Goal: Use online tool/utility

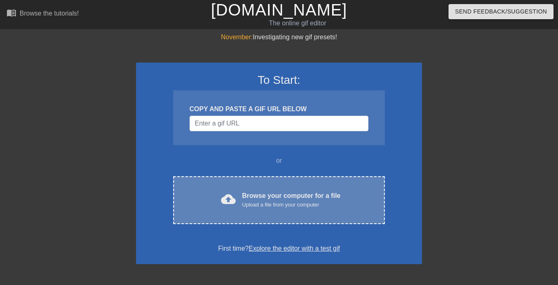
click at [235, 201] on span "cloud_upload" at bounding box center [228, 199] width 15 height 15
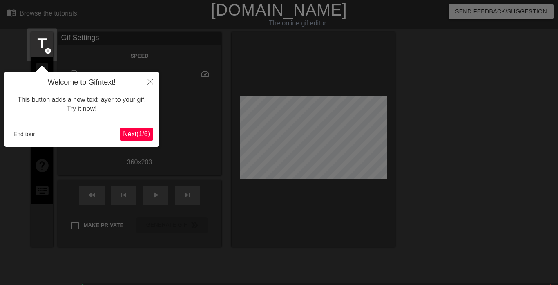
scroll to position [20, 0]
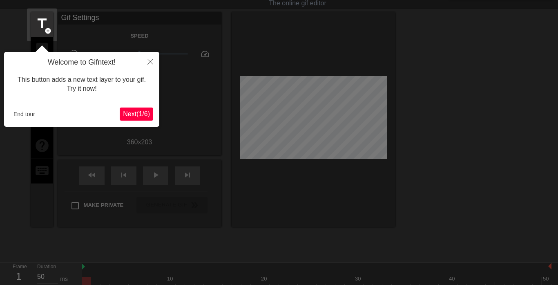
click at [135, 114] on span "Next ( 1 / 6 )" at bounding box center [136, 113] width 27 height 7
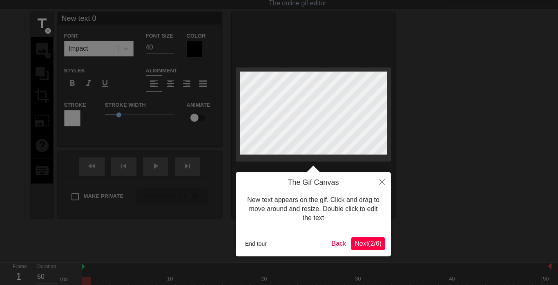
scroll to position [0, 0]
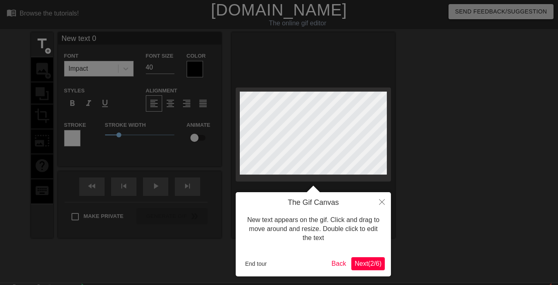
click at [365, 261] on span "Next ( 2 / 6 )" at bounding box center [368, 263] width 27 height 7
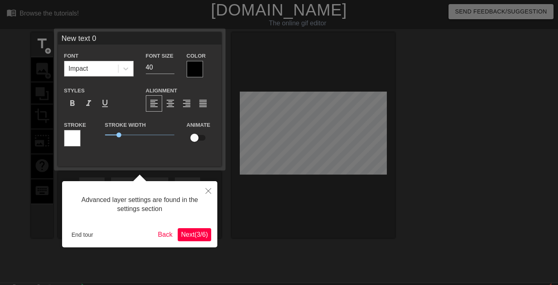
scroll to position [20, 0]
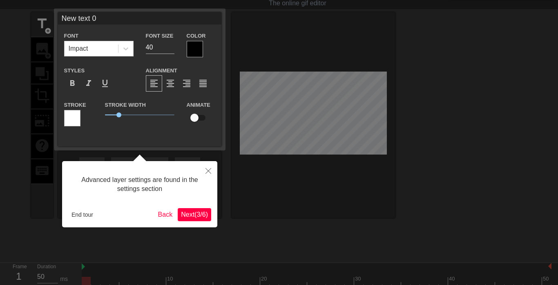
click at [197, 216] on span "Next ( 3 / 6 )" at bounding box center [194, 214] width 27 height 7
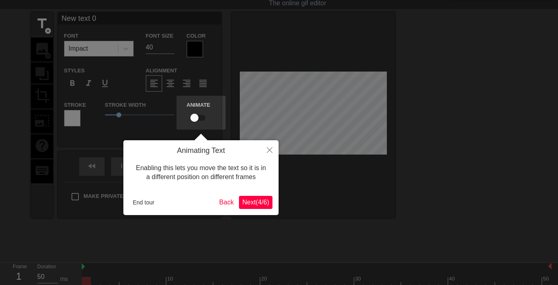
scroll to position [0, 0]
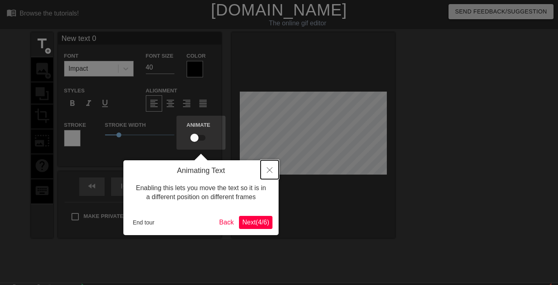
click at [271, 167] on icon "Close" at bounding box center [270, 170] width 6 height 6
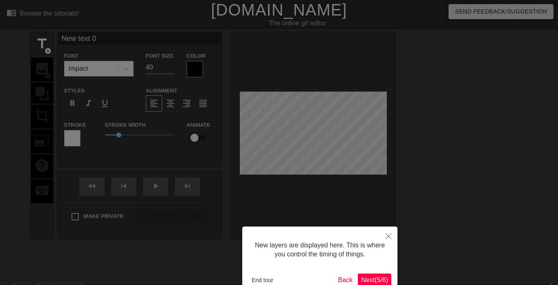
scroll to position [48, 0]
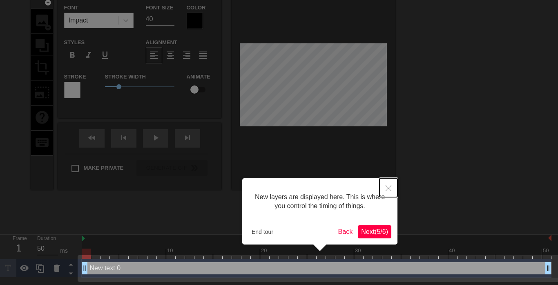
click at [389, 188] on icon "Close" at bounding box center [389, 188] width 6 height 6
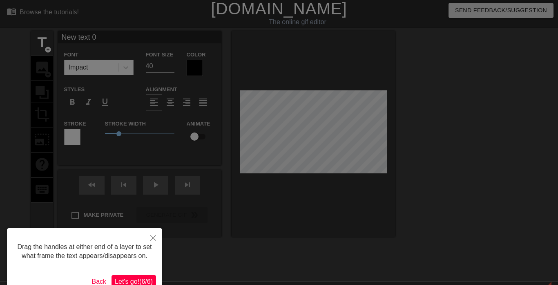
scroll to position [0, 0]
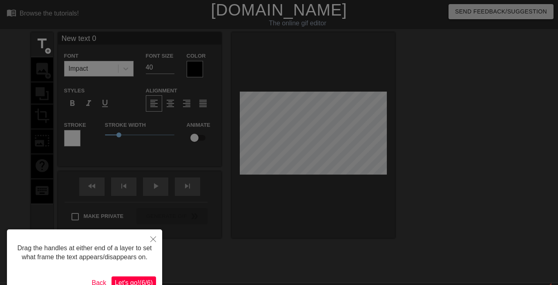
click at [145, 279] on span "Let's go! ( 6 / 6 )" at bounding box center [134, 282] width 38 height 7
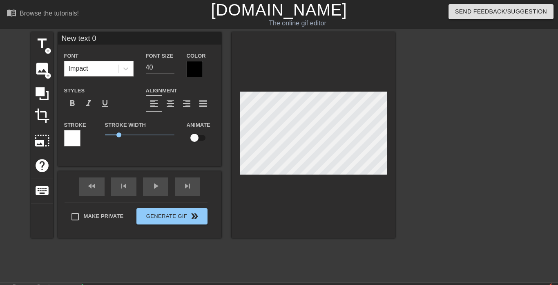
scroll to position [0, 2]
type input "G"
type textarea "G"
type input "GU"
type textarea "GU"
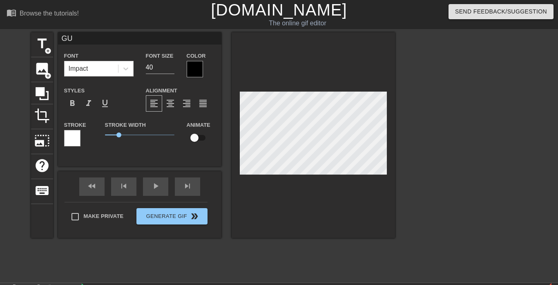
scroll to position [0, 0]
type input "GUM"
type textarea "[PERSON_NAME]"
type input "GUMMY"
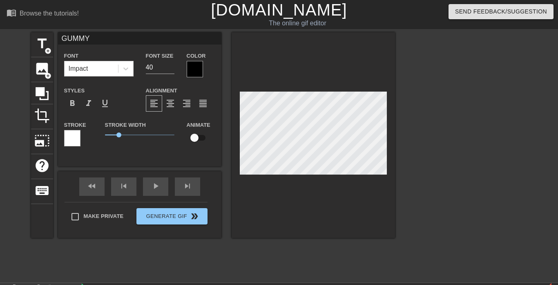
type textarea "GUMMY"
type input "GUMMY B"
type textarea "GUMMY B"
type input "GUMMY BE"
type textarea "GUMMY BE"
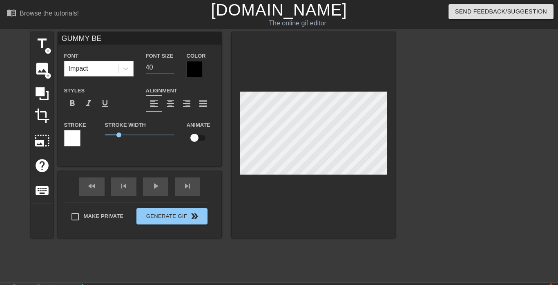
type input "GUMMY B"
type textarea "GUMMY B"
type input "GUMMY"
type textarea "GUMMY"
type input "GUMMY"
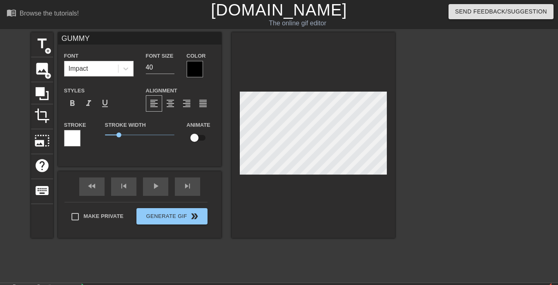
type textarea "GUMMY"
type input "GUMMY m"
type textarea "GUMMY m"
type input "GUMMY mo"
type textarea "GUMMY mo"
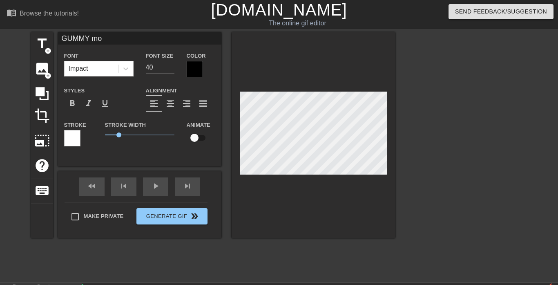
type input "GUMMY mom"
type textarea "GUMMY mome"
type input "GUMMY mome"
type textarea "GUMMY momen"
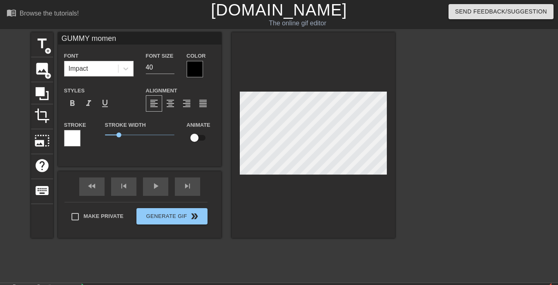
type input "GUMMY moment"
type textarea "GUMMY moment"
type input "GUMMY momen"
type textarea "GUMMY momen"
type input "GUMMY mome"
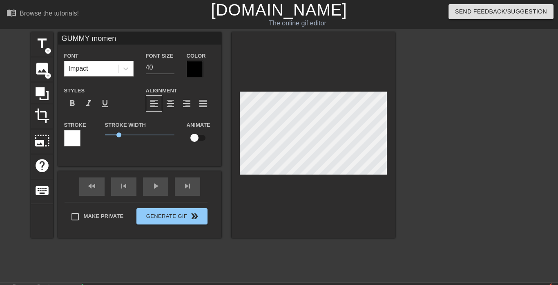
type textarea "GUMMY mome"
type input "GUMMY mom"
type textarea "GUMMY mom"
type input "GUMMY mo"
type textarea "GUMMY m"
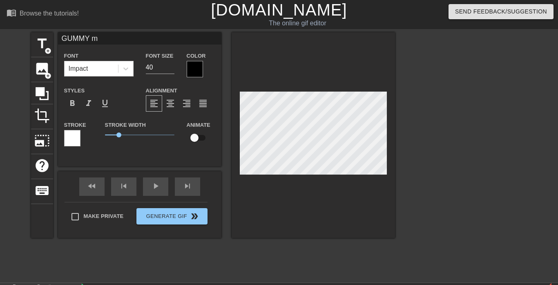
type input "GUMMY"
type textarea "GUMMY"
type input "GUMMY"
type textarea "GUMMY"
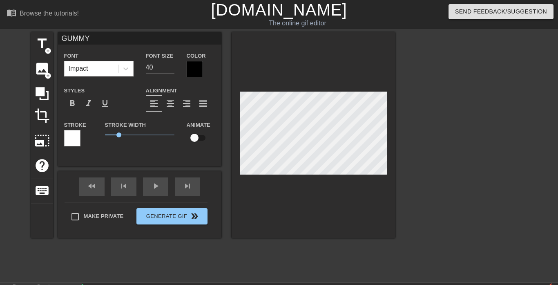
type input "[PERSON_NAME]"
type textarea "[PERSON_NAME]"
type input "GUMMY"
type textarea "GUMMY"
type input "GUMMY"
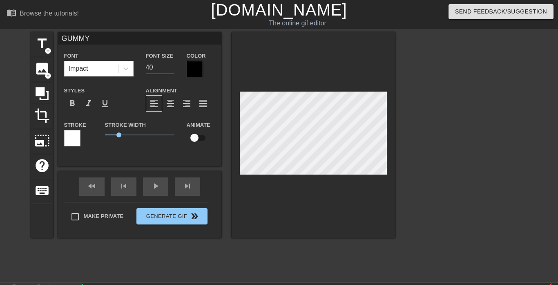
type textarea "GUMMY"
type input "GUMMY m"
type textarea "GUMMY m"
type input "GUMMY mo"
type textarea "GUMMY mo"
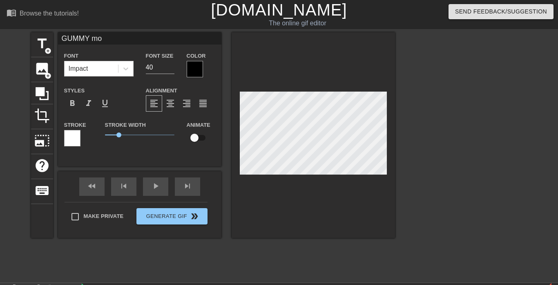
type input "GUMMY mom"
type textarea "GUMMY mom"
type input "GUMMY mome"
type textarea "GUMMY momen"
type input "GUMMY moment"
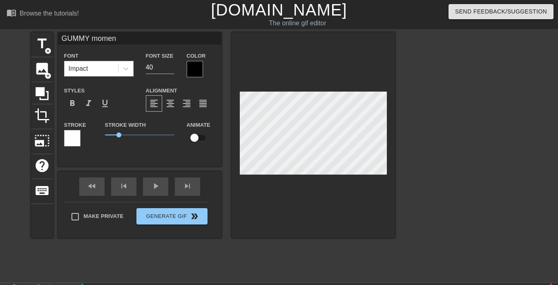
type textarea "GUMMY moment"
type input "GUMMY momen"
type textarea "GUMMY momen"
type input "GUMMY mome"
type textarea "GUMMY mome"
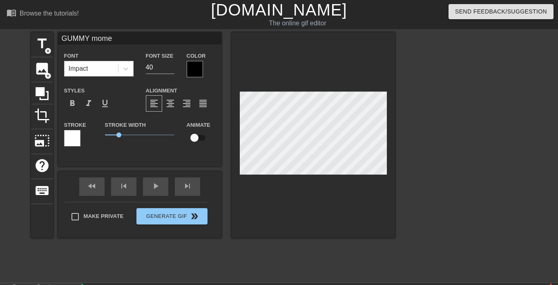
type input "GUMMY mom"
type textarea "GUMMY mom"
type input "GUMMY mo"
type textarea "GUMMY mo"
type input "GUMMY m"
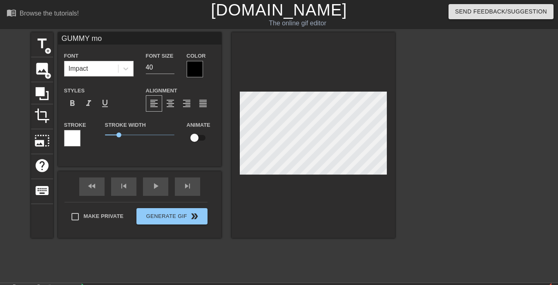
type textarea "GUMMY m"
type input "GUMMY"
type textarea "GUMMY"
type input "GUMMY"
type textarea "GUMMY"
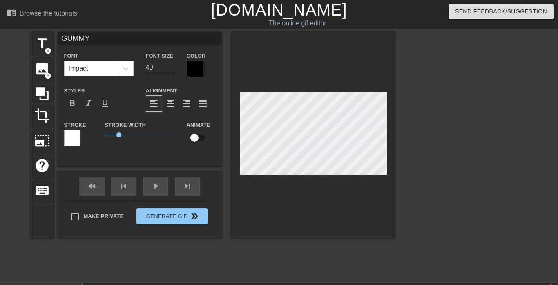
type input "GUMMY:"
type textarea "GUMMY:"
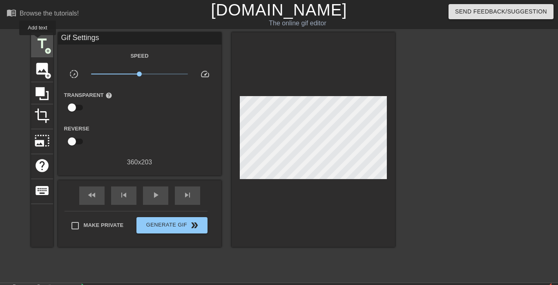
click at [39, 45] on span "title" at bounding box center [42, 44] width 16 height 16
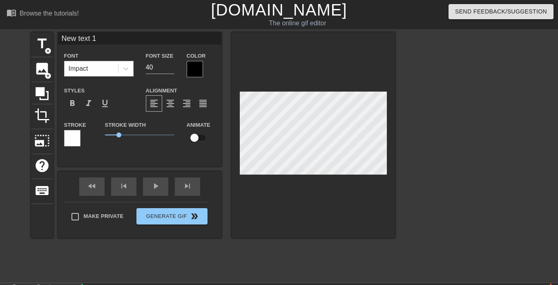
scroll to position [0, 1]
type input "NeGw text 1"
type textarea "NeGw text 1"
type input "NeGUw text 1"
type textarea "NeGUw text 1"
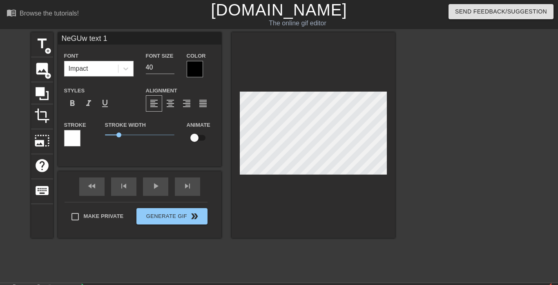
type input "NeGUMw text 1"
type textarea "NeGUMw text 1"
type input "NeGUMMw text 1"
type textarea "NeGUMMw text 1"
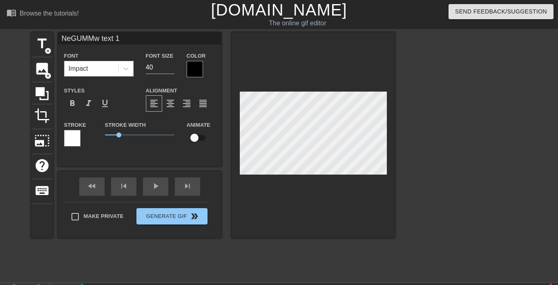
type input "G"
type textarea "G"
type input "GU"
type textarea "GU"
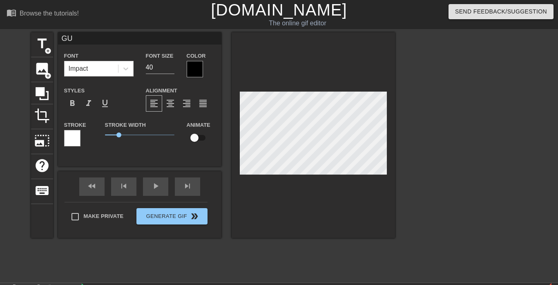
type input "GUM"
type textarea "GUM"
type input "[PERSON_NAME]"
type textarea "[PERSON_NAME]"
type input "GUMMY"
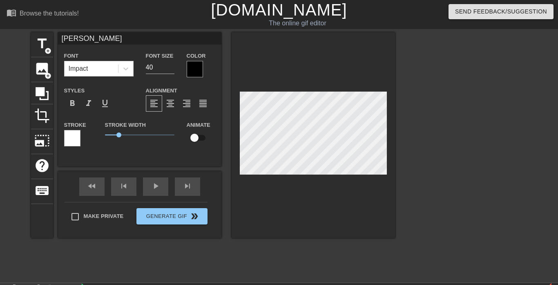
type textarea "GUMMY"
type input "GUMMY"
type textarea "GUMMY"
type input "GUMMY M"
type textarea "GUMMY M"
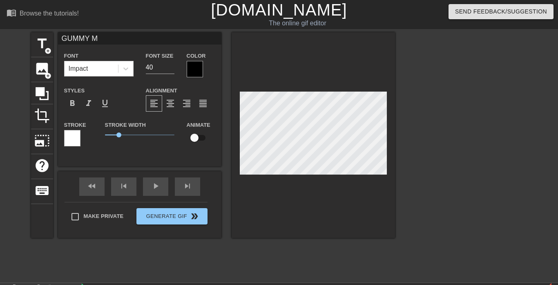
type input "GUMMY MO"
type textarea "GUMMY MO"
type input "GUMMY M"
type textarea "GUMMY M"
type input "GUMMY"
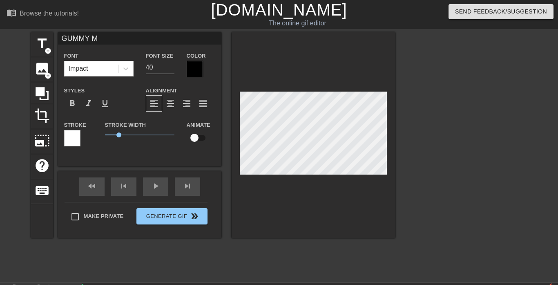
type textarea "GUMMY"
type input "GUMMY"
type textarea "GUMMY"
type input "GUMMY"
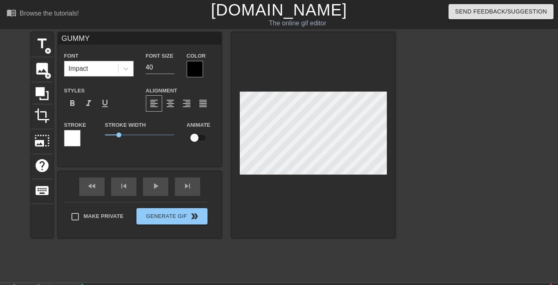
type textarea "GUMMY"
type input "GUMMY T"
type textarea "GUMMY T"
type input "GUMMY TI"
type textarea "GUMMY TI"
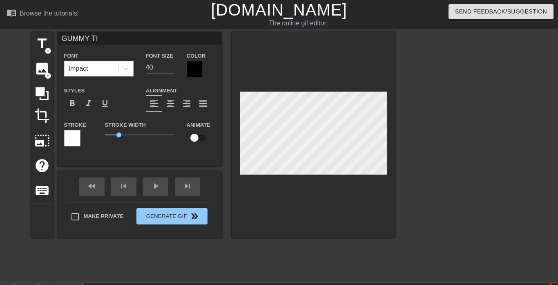
type input "GUMMY [PERSON_NAME]"
type textarea "GUMMY [PERSON_NAME]"
type input "GUMMY TIME"
type textarea "GUMMY TIME"
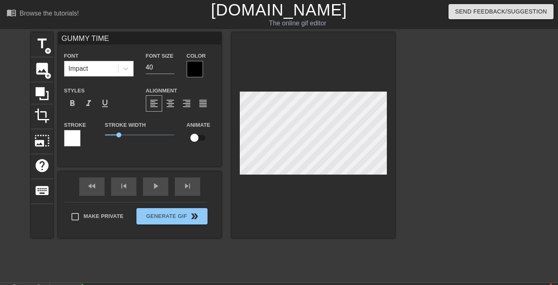
type input "GUMMY"
type textarea "GUMMY"
type input "GUMMY"
type textarea "GUMMY"
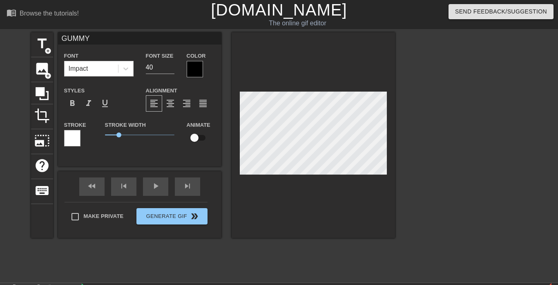
type input "GUMMY:"
type textarea "GUMMY:"
click at [149, 62] on input "40" at bounding box center [160, 67] width 29 height 13
click at [149, 68] on input "40" at bounding box center [160, 67] width 29 height 13
click at [149, 69] on input "40" at bounding box center [160, 67] width 29 height 13
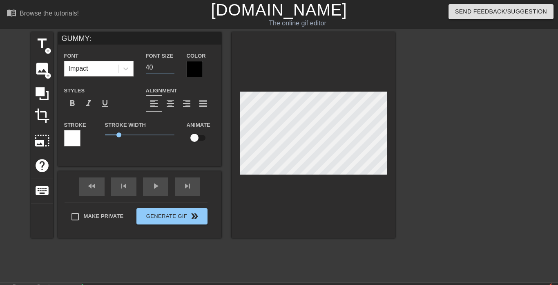
click at [149, 69] on input "40" at bounding box center [160, 67] width 29 height 13
click at [134, 136] on span "1" at bounding box center [139, 135] width 69 height 10
click at [161, 69] on input "32" at bounding box center [160, 67] width 29 height 13
click at [122, 132] on span "2.05" at bounding box center [139, 135] width 69 height 10
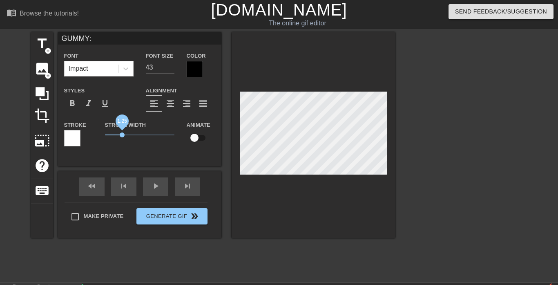
click at [114, 136] on span "1.25" at bounding box center [139, 135] width 69 height 10
drag, startPoint x: 109, startPoint y: 135, endPoint x: 62, endPoint y: 132, distance: 47.1
click at [62, 132] on div "Stroke Stroke Width 0.3 Animate" at bounding box center [139, 137] width 163 height 34
click at [157, 64] on input "43" at bounding box center [160, 67] width 29 height 13
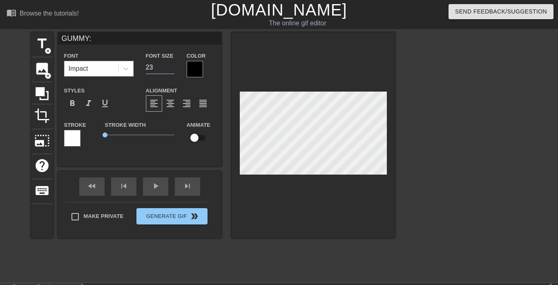
click at [156, 64] on input "23" at bounding box center [160, 67] width 29 height 13
click at [161, 65] on input "23" at bounding box center [160, 67] width 29 height 13
type input "34"
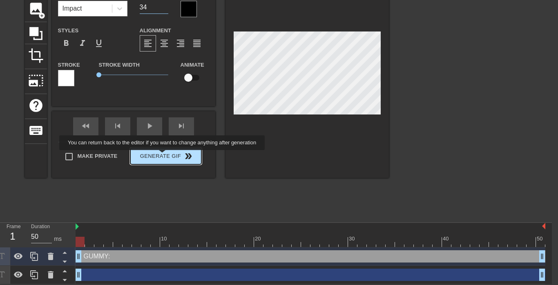
click at [160, 156] on div "Make Private Generate Gif double_arrow" at bounding box center [129, 158] width 143 height 32
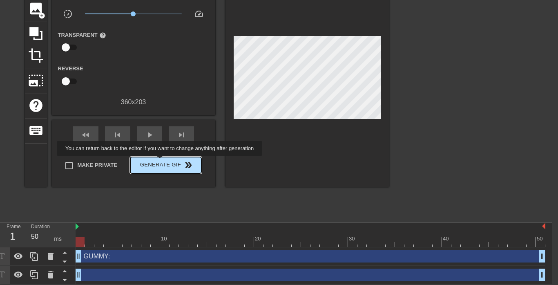
click at [158, 164] on span "Generate Gif double_arrow" at bounding box center [166, 165] width 64 height 10
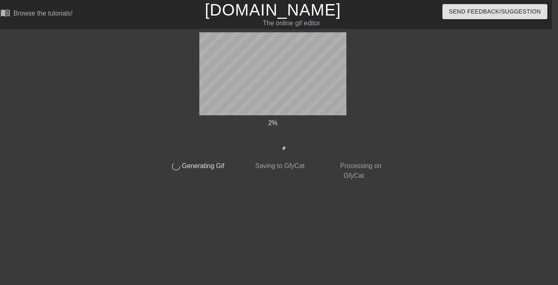
scroll to position [0, 6]
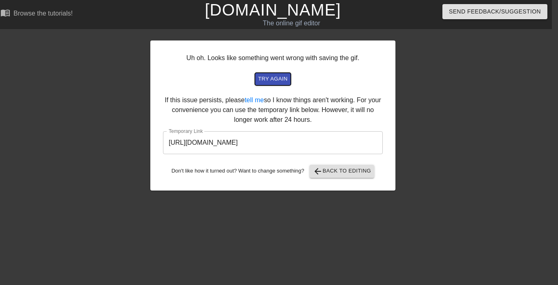
click at [270, 78] on span "try again" at bounding box center [272, 78] width 29 height 9
